Goal: Task Accomplishment & Management: Manage account settings

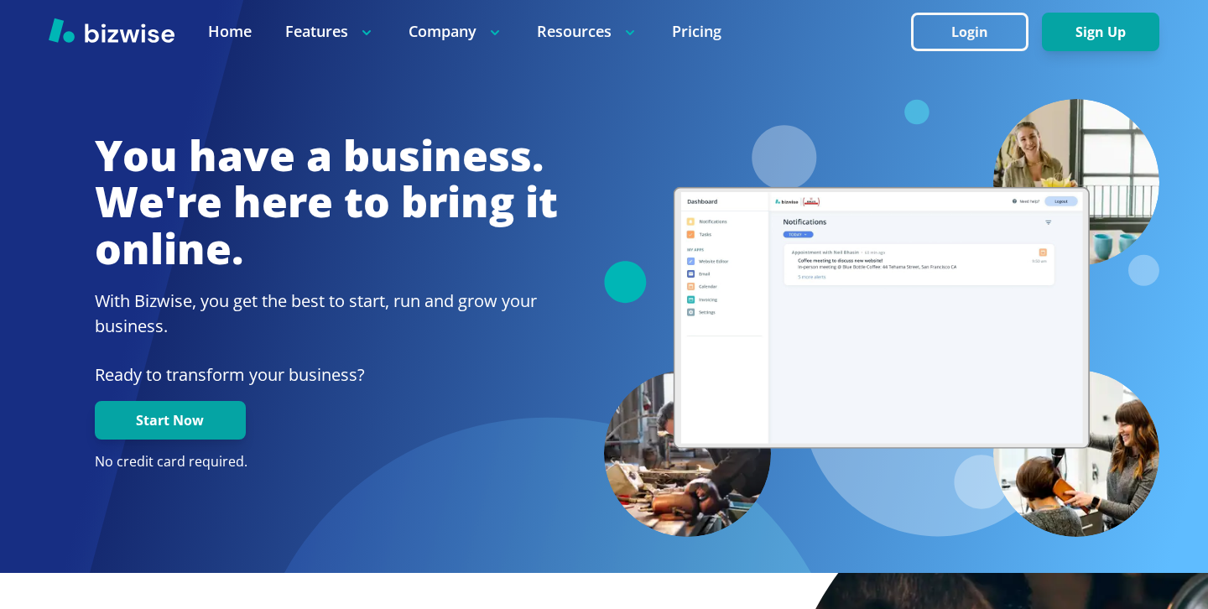
click at [942, 19] on button "Login" at bounding box center [969, 32] width 117 height 39
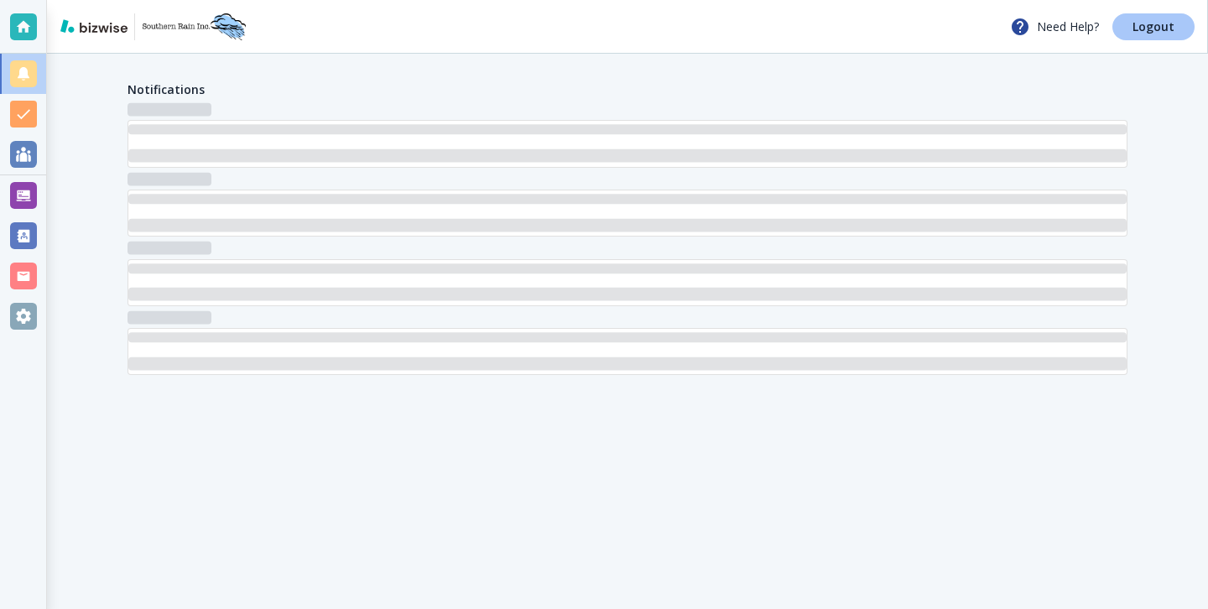
click at [1153, 35] on link "Logout" at bounding box center [1153, 26] width 82 height 27
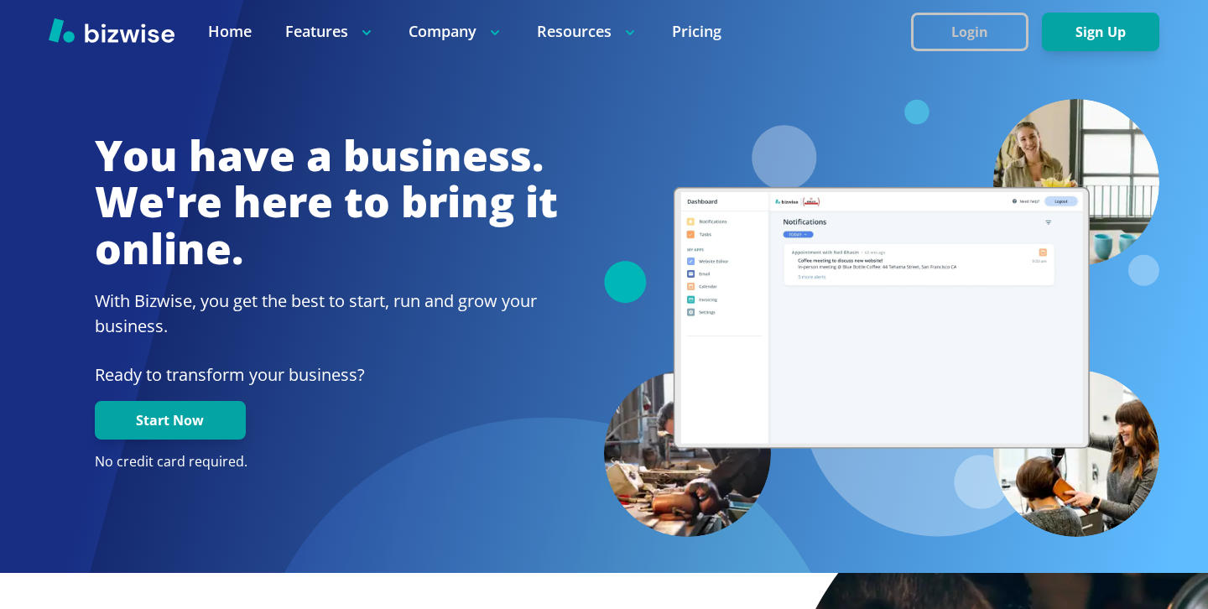
click at [964, 37] on button "Login" at bounding box center [969, 32] width 117 height 39
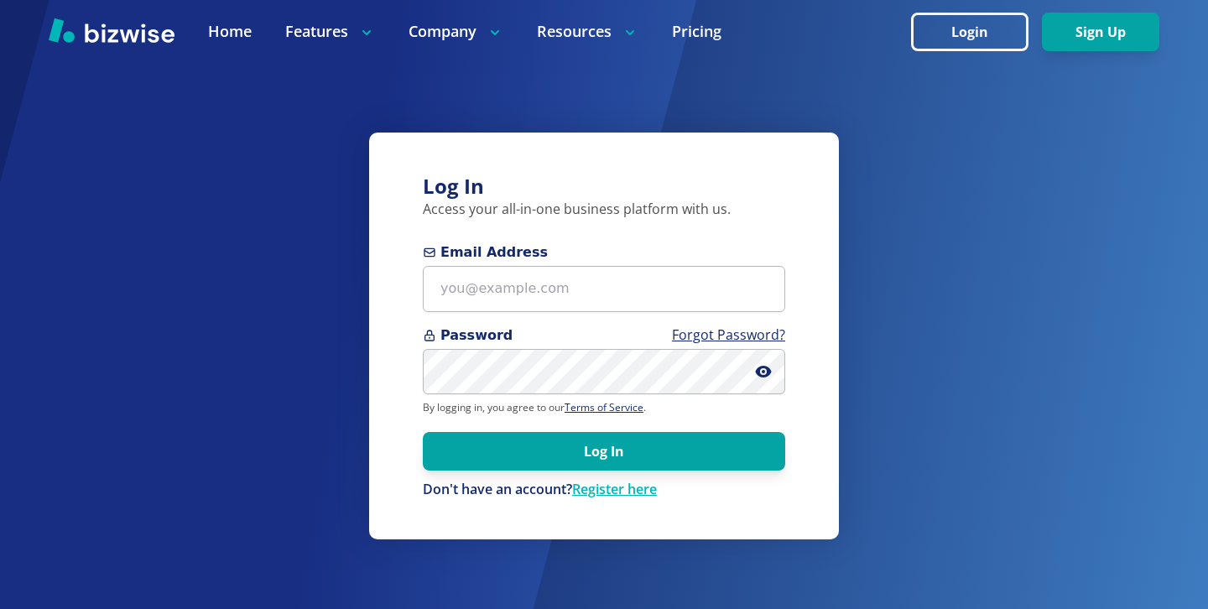
click at [679, 346] on div "Password Forgot Password?" at bounding box center [604, 360] width 362 height 70
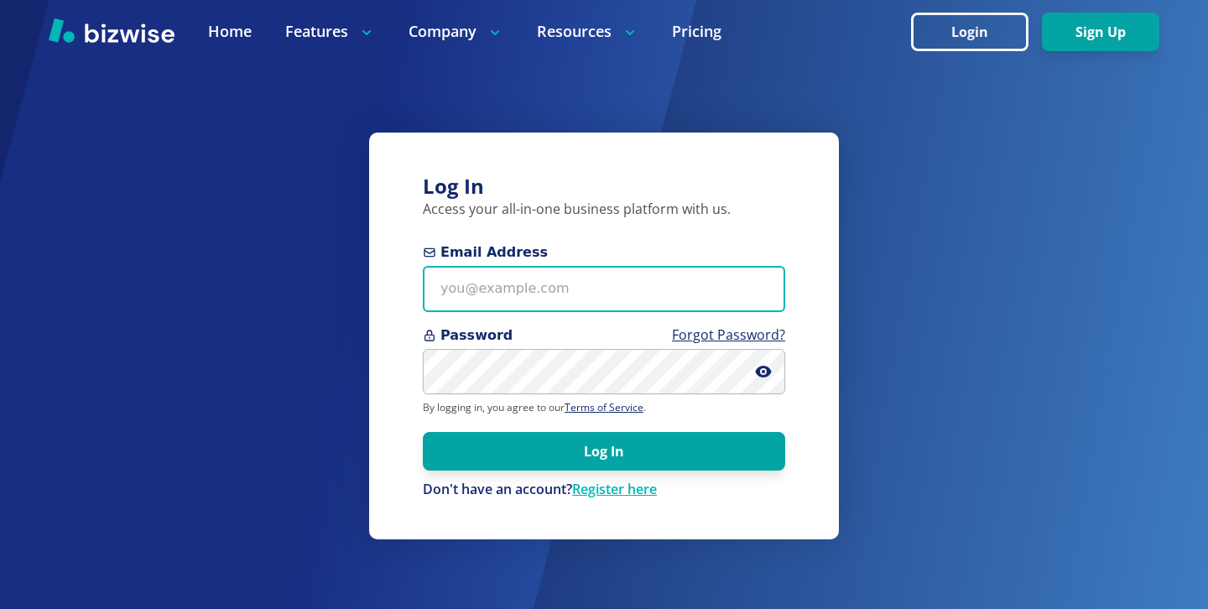
click at [559, 301] on input "Email Address" at bounding box center [604, 289] width 362 height 46
paste input "djhowell17@gmail.com"
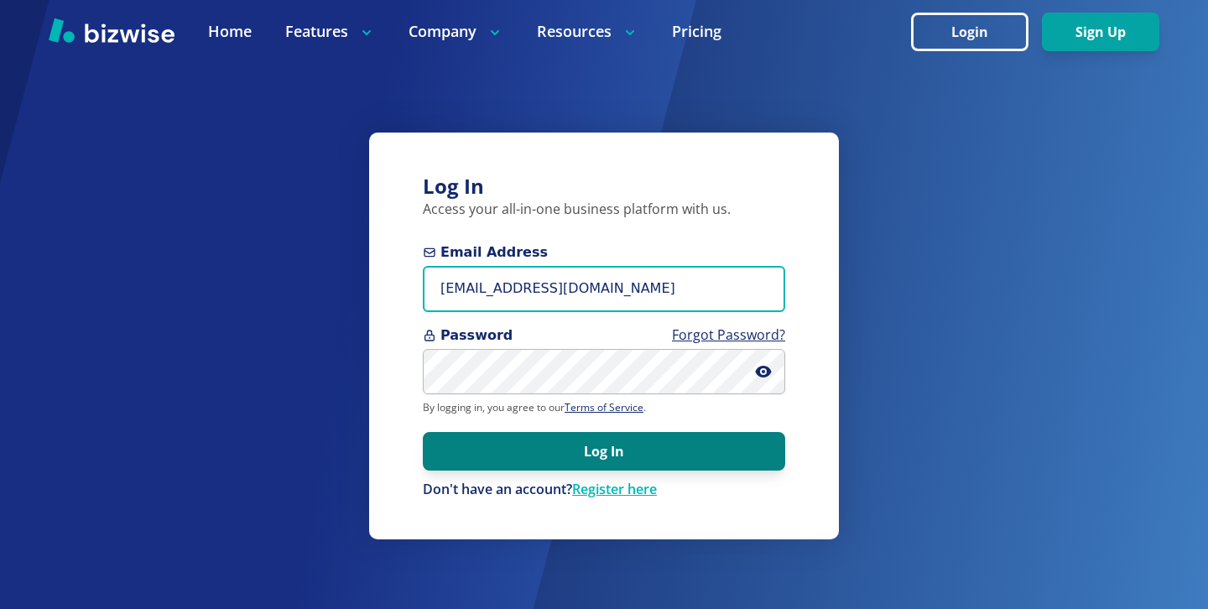
type input "djhowell17@gmail.com"
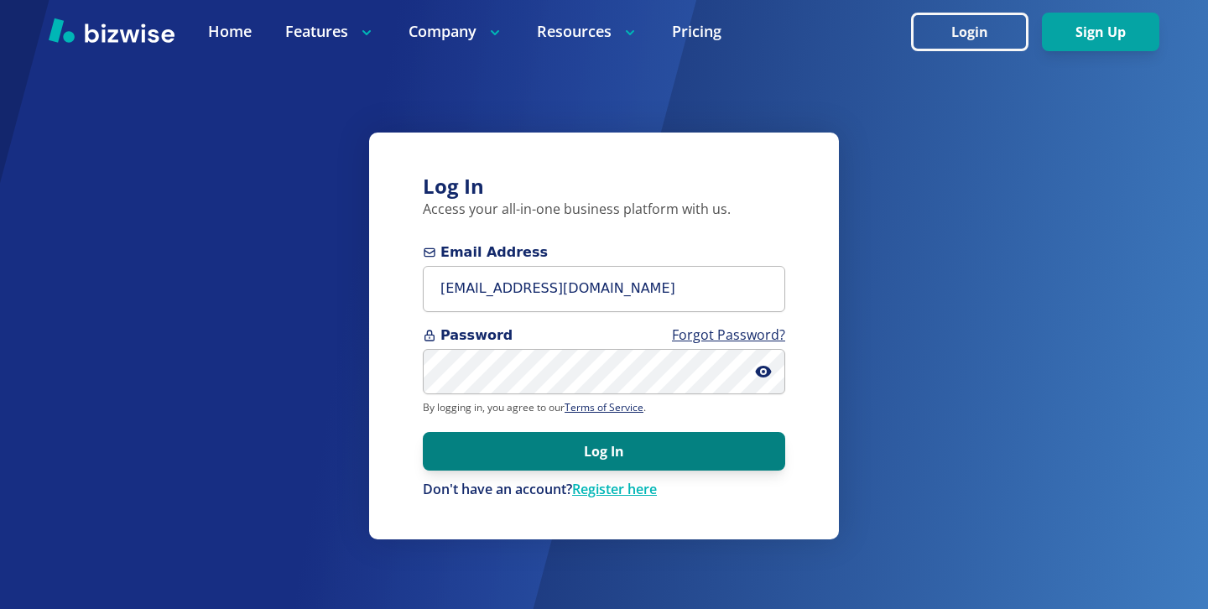
click at [565, 464] on button "Log In" at bounding box center [604, 451] width 362 height 39
